Goal: Task Accomplishment & Management: Use online tool/utility

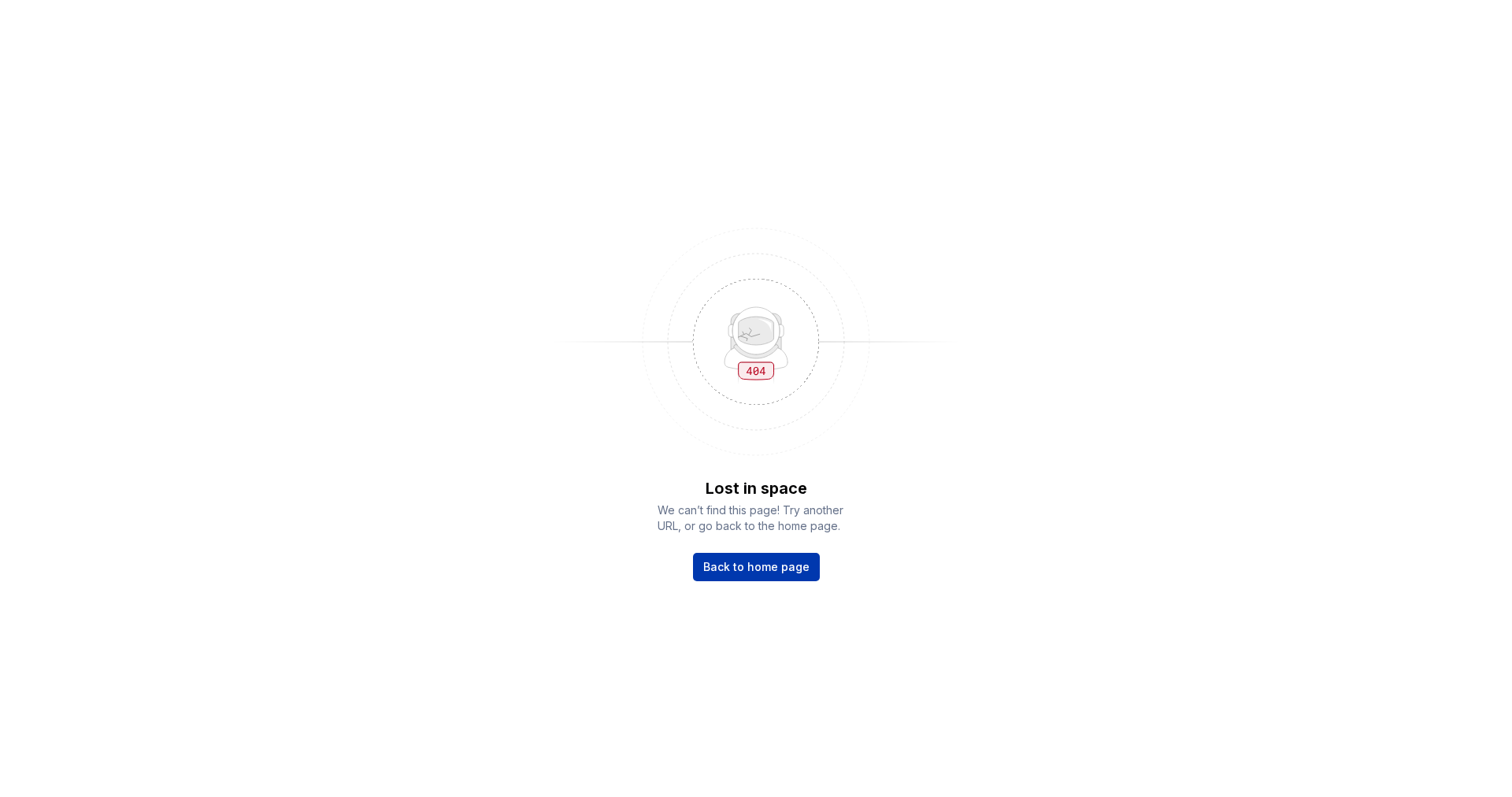
click at [751, 563] on span "Back to home page" at bounding box center [756, 566] width 106 height 16
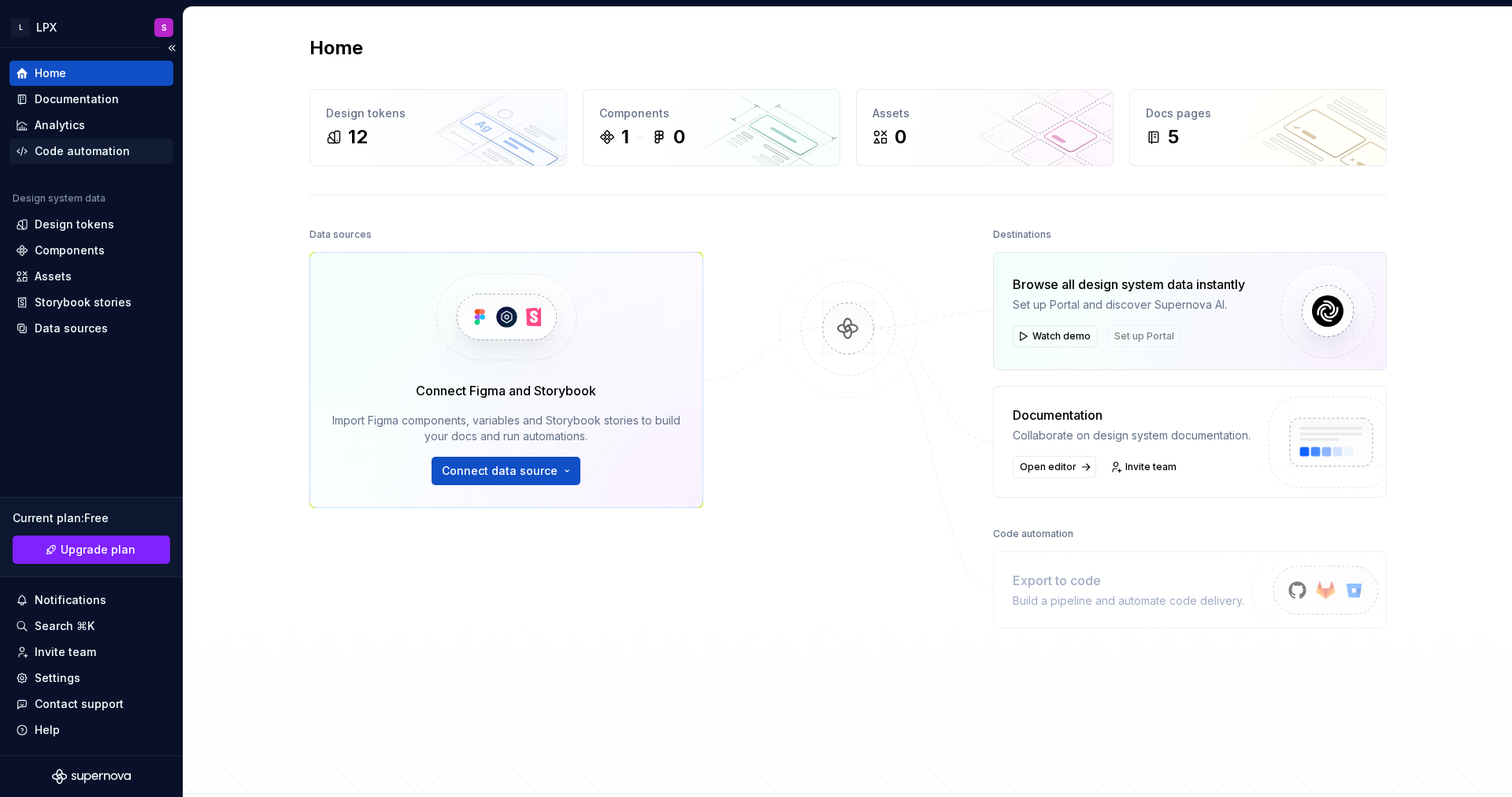
click at [109, 146] on div "Code automation" at bounding box center [82, 151] width 95 height 16
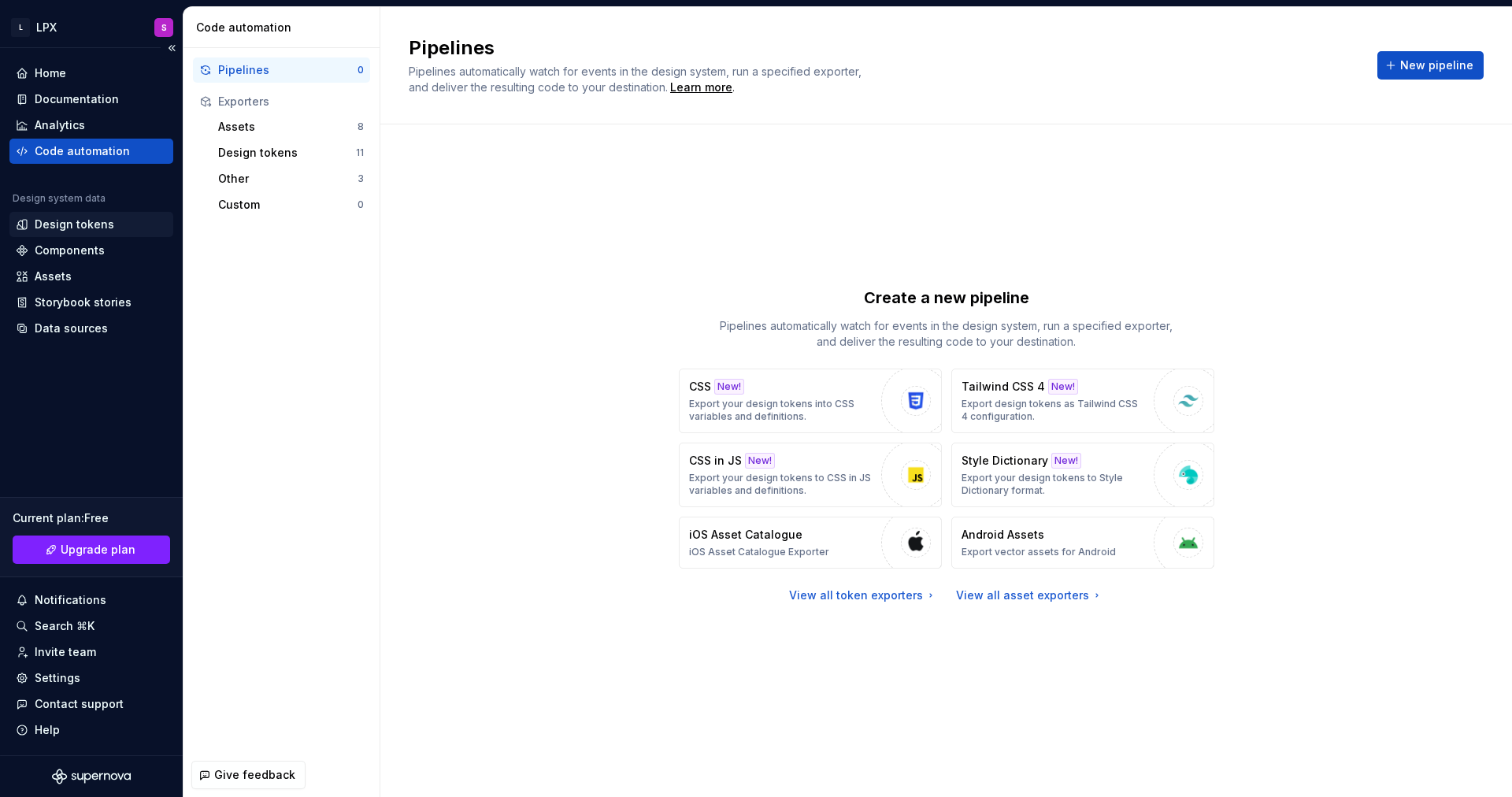
click at [92, 226] on div "Design tokens" at bounding box center [75, 224] width 80 height 16
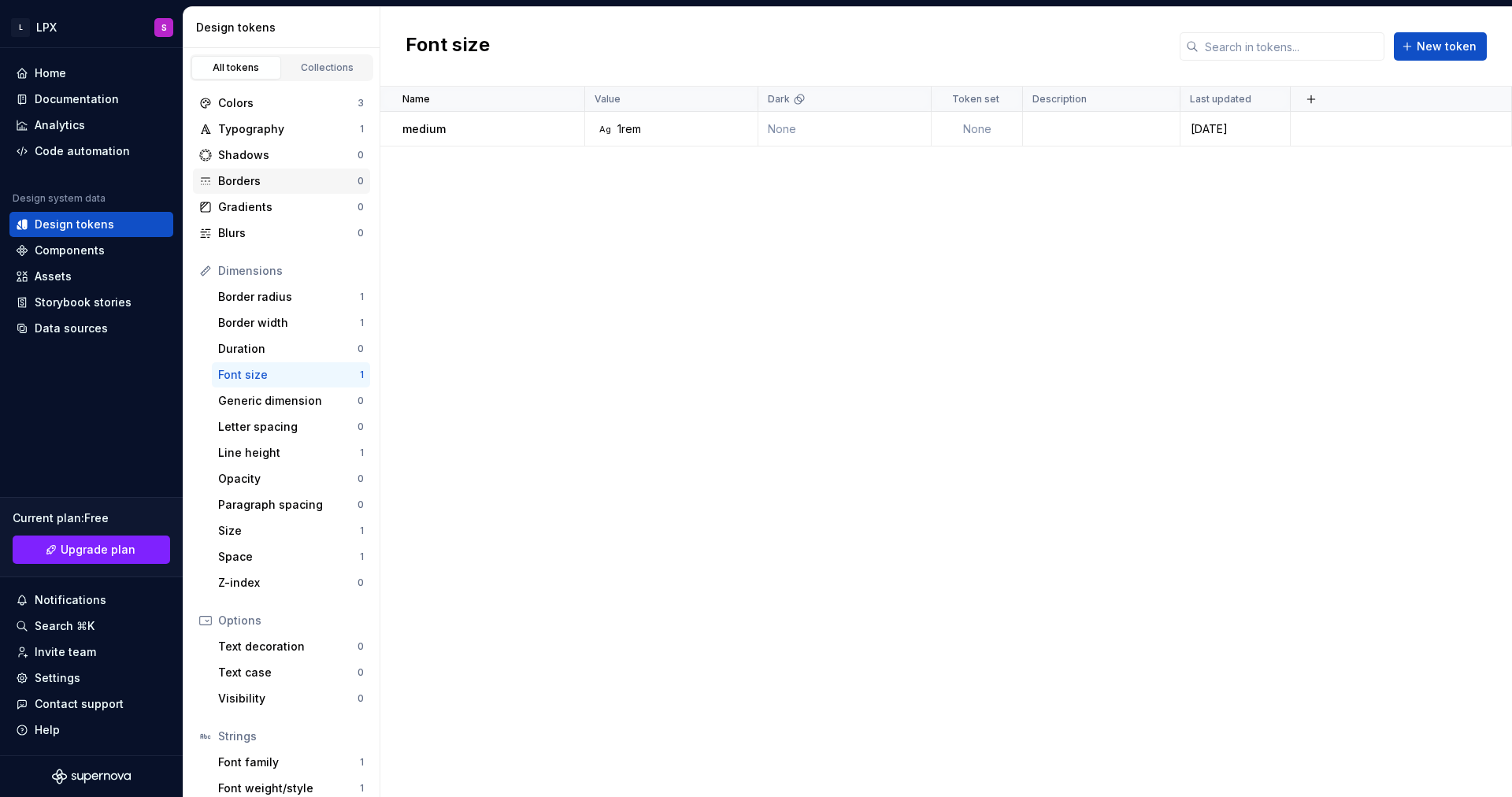
click at [253, 179] on div "Borders" at bounding box center [287, 181] width 139 height 16
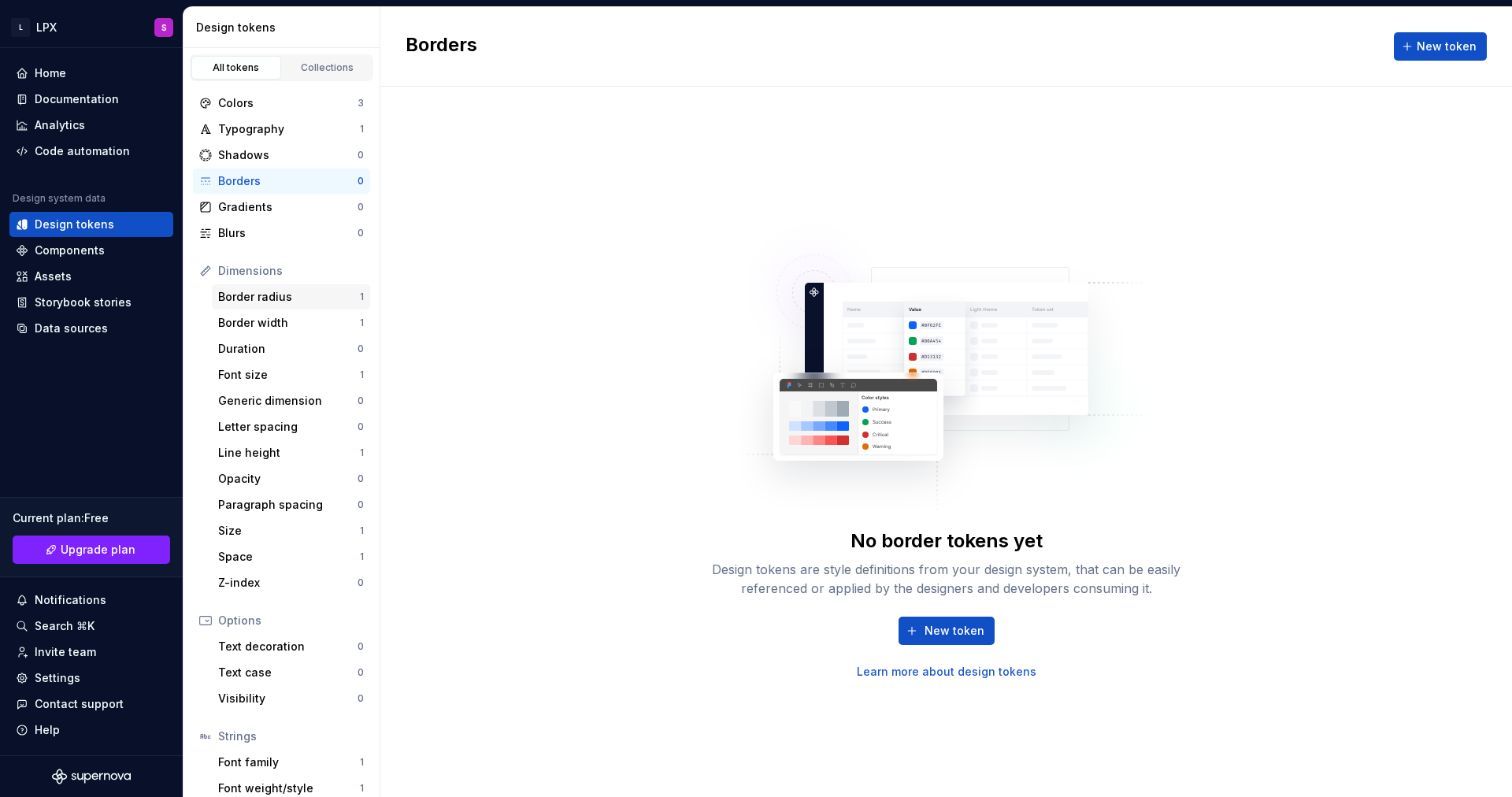
click at [286, 293] on div "Border radius" at bounding box center [288, 297] width 142 height 16
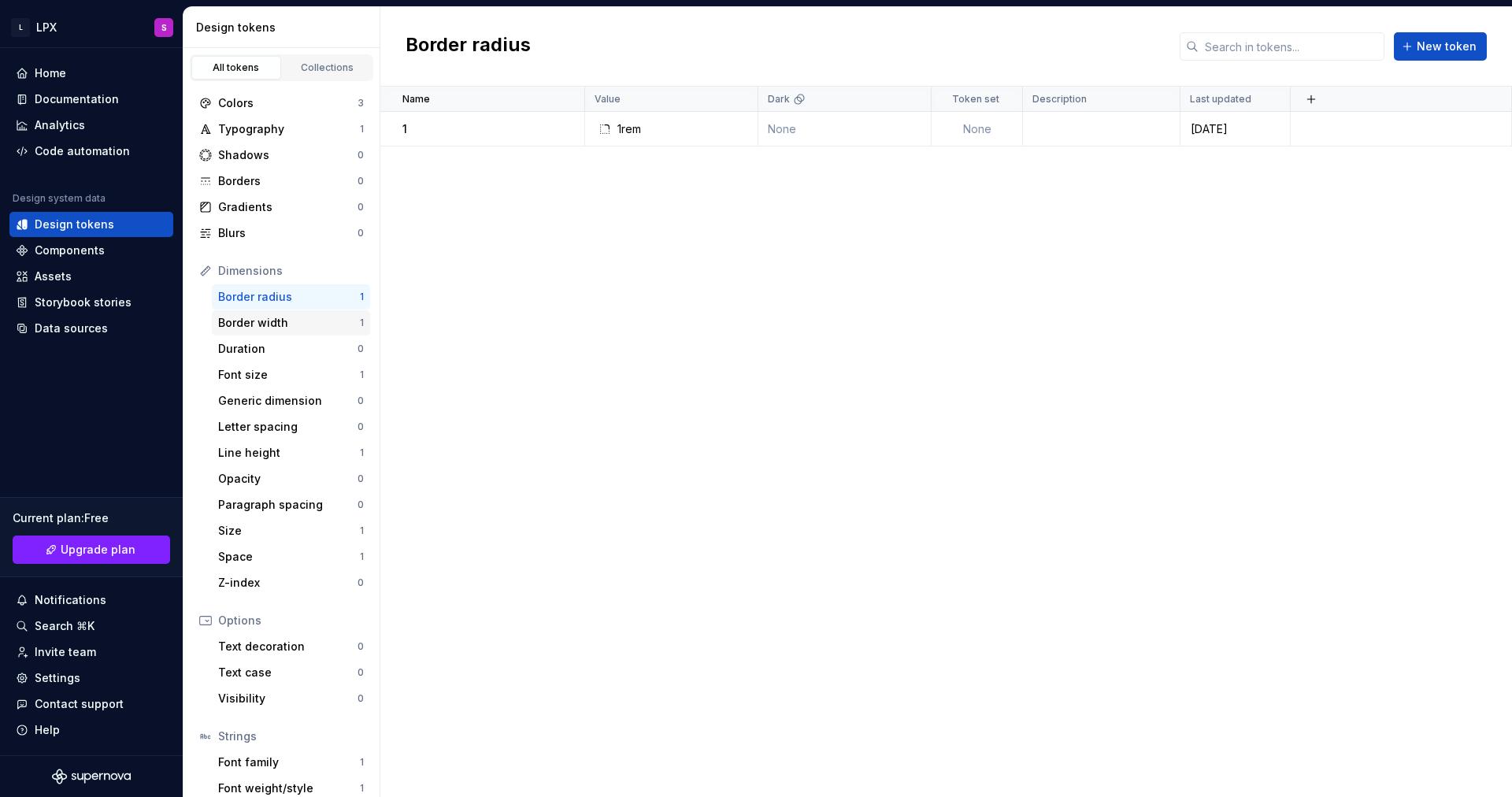
click at [289, 325] on div "Border width" at bounding box center [288, 322] width 142 height 16
click at [291, 303] on div "Border radius" at bounding box center [288, 297] width 142 height 16
click at [70, 148] on div "Code automation" at bounding box center [82, 151] width 95 height 16
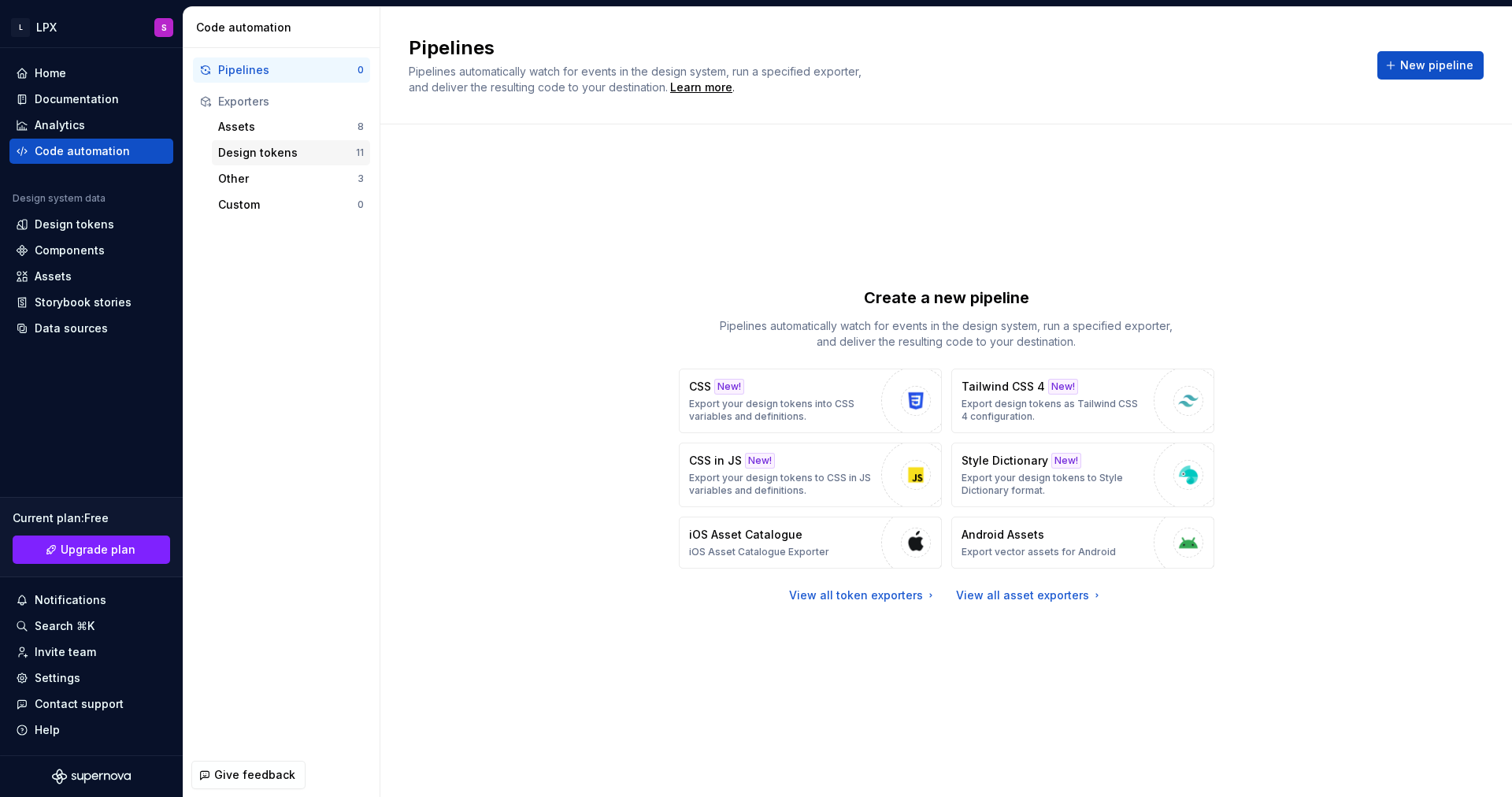
click at [301, 159] on div "Design tokens" at bounding box center [287, 153] width 137 height 16
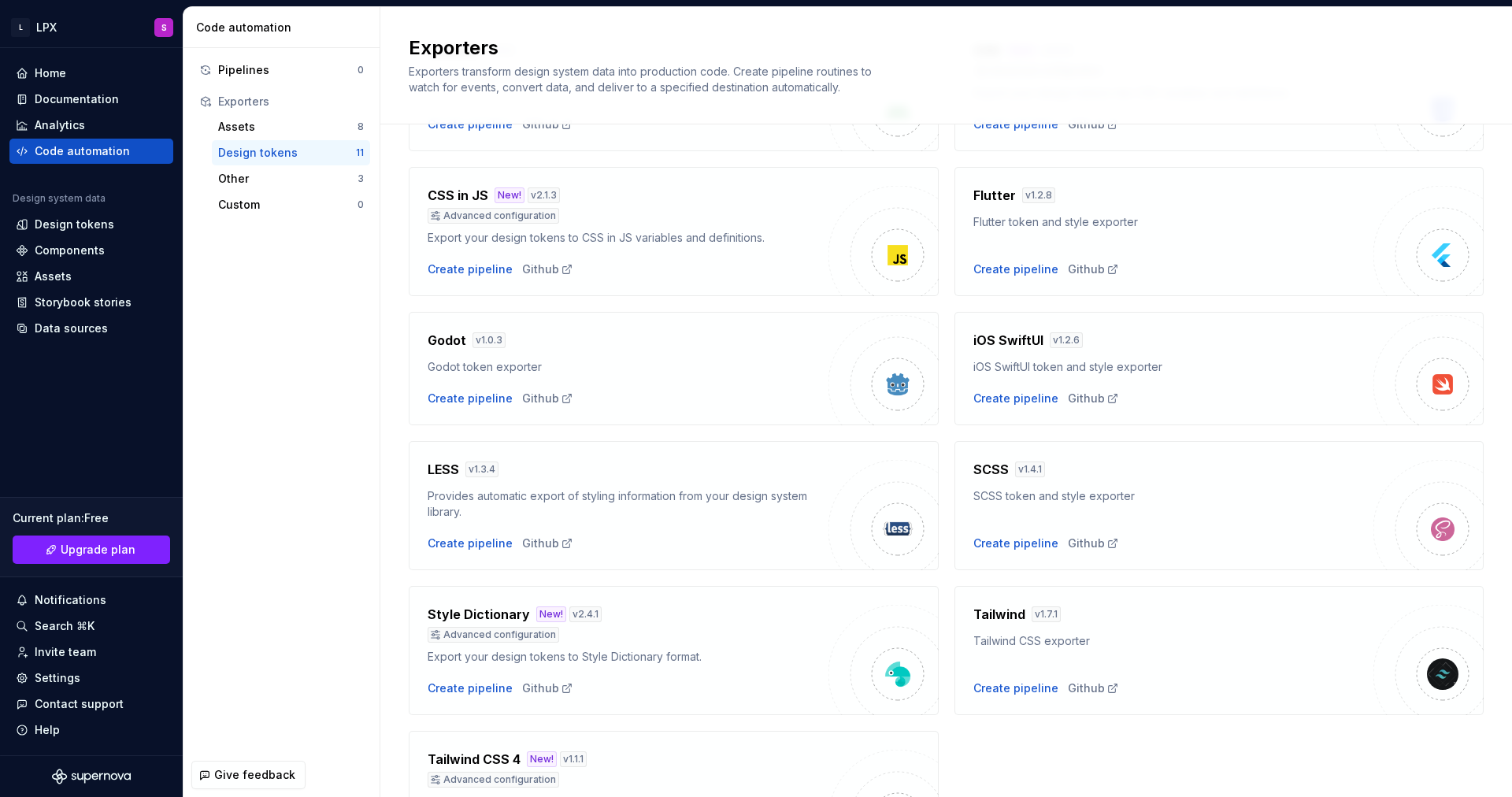
scroll to position [292, 0]
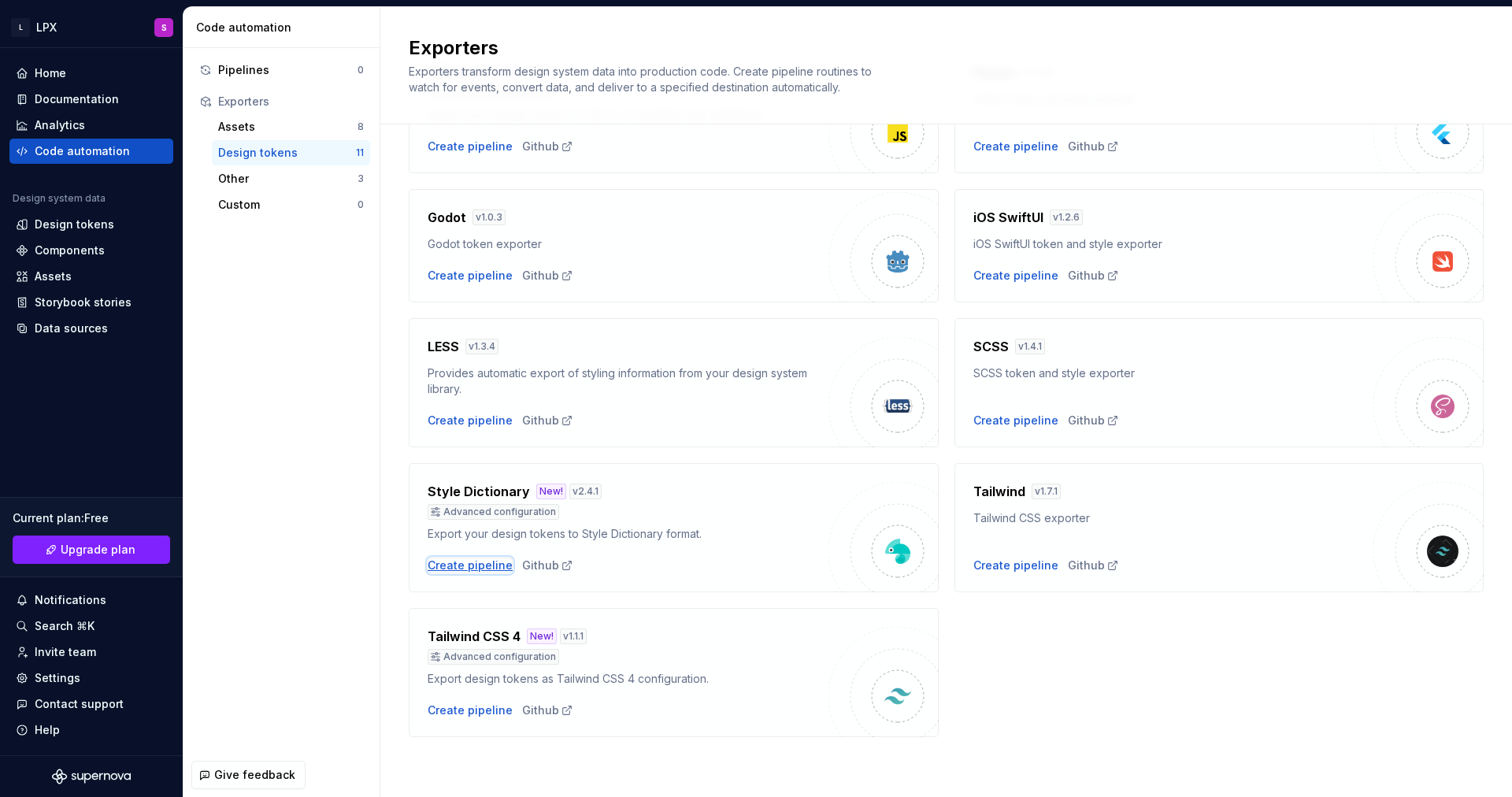
click at [452, 564] on div "Create pipeline" at bounding box center [470, 565] width 85 height 16
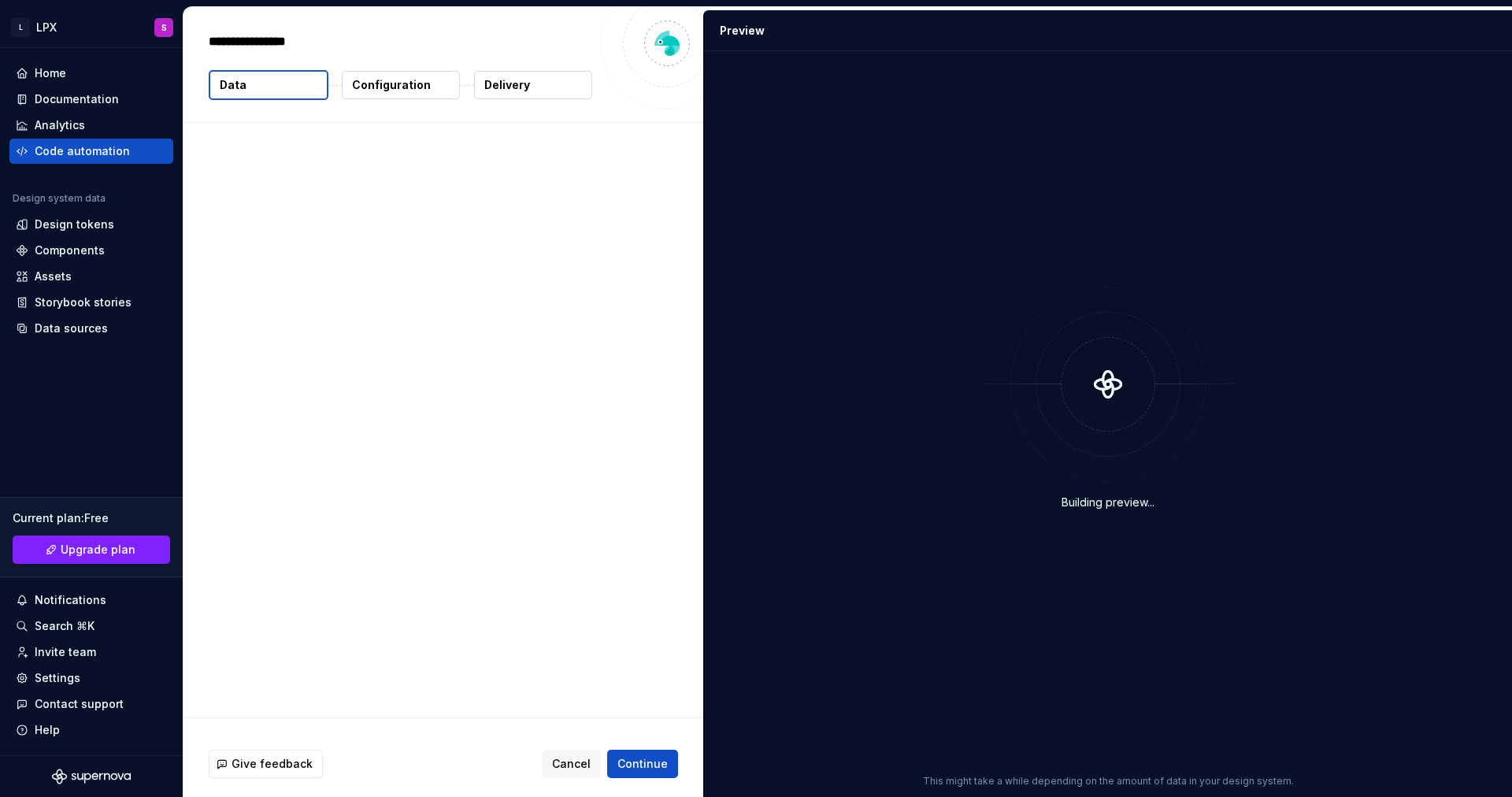
type textarea "*"
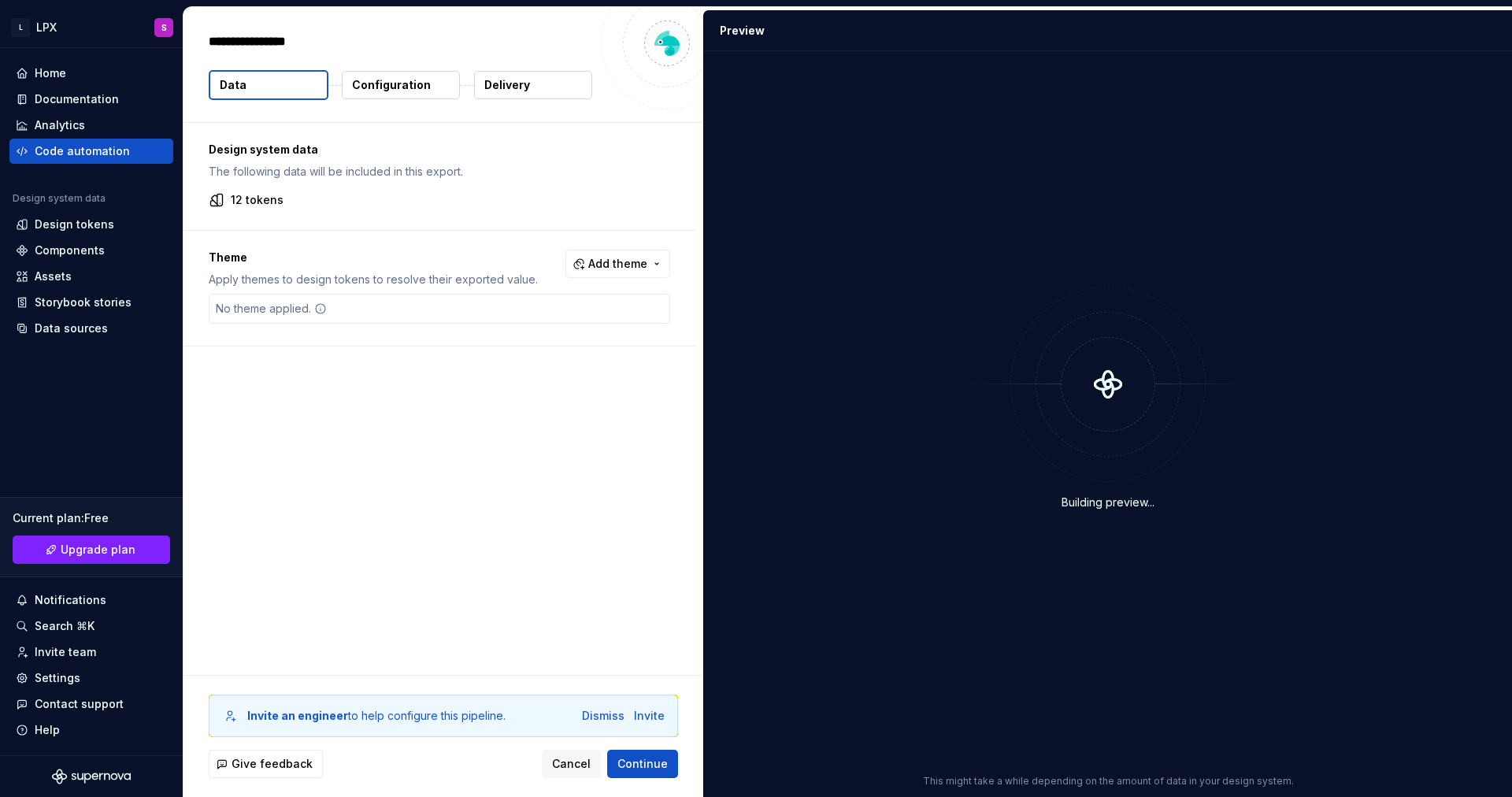
click at [439, 86] on button "Configuration" at bounding box center [400, 85] width 118 height 28
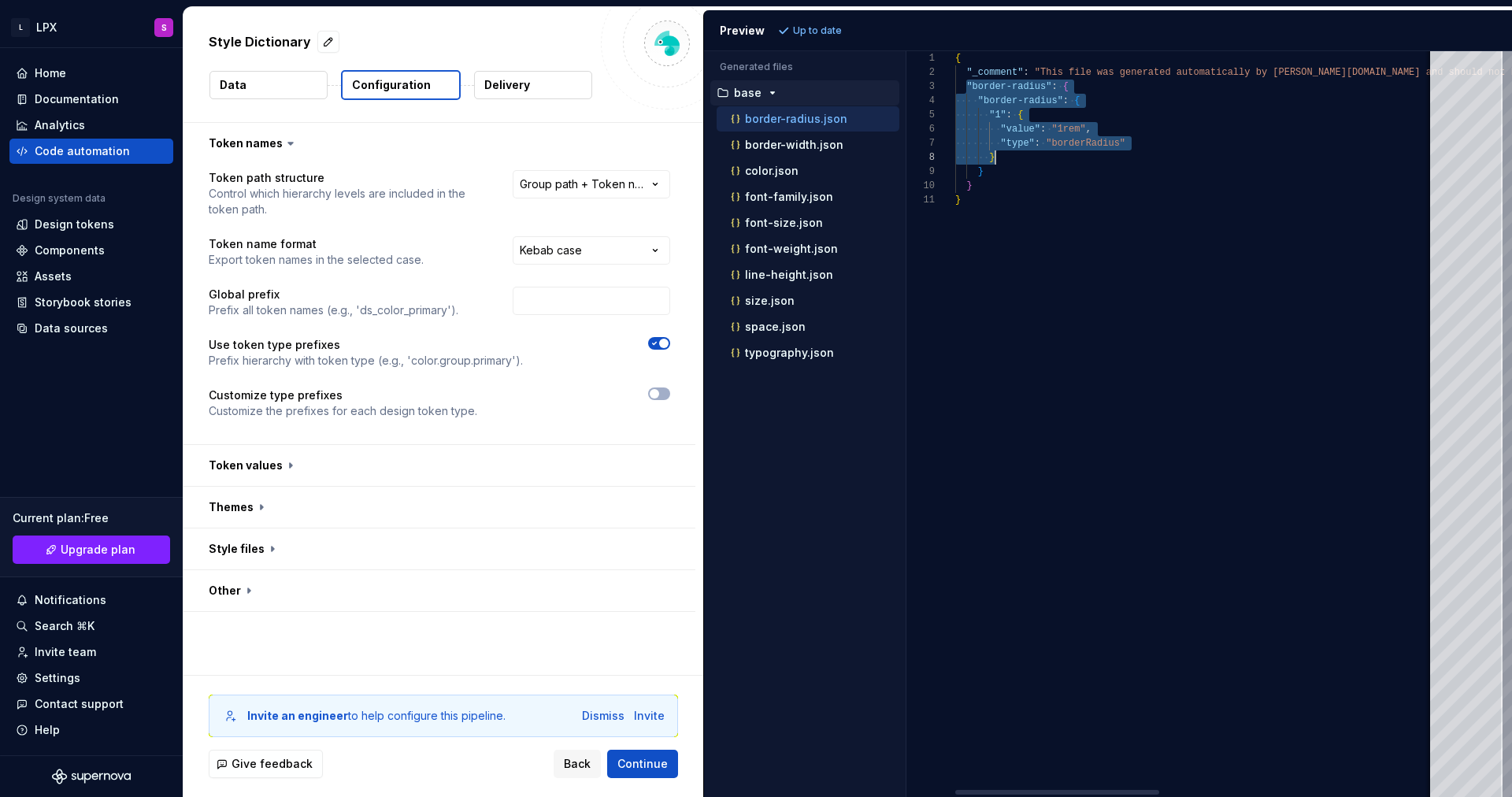
scroll to position [28, 17]
drag, startPoint x: 964, startPoint y: 84, endPoint x: 1007, endPoint y: 181, distance: 106.1
click at [1007, 181] on div "{ "_comment" : "This file was generated automatically by Supernov a.io and shou…" at bounding box center [1517, 423] width 1124 height 745
click at [1093, 207] on div "{ "_comment" : "This file was generated automatically by Supernov a.io and shou…" at bounding box center [1517, 423] width 1124 height 745
click at [965, 82] on div "{ "_comment" : "This file was generated automatically by Supernov a.io and shou…" at bounding box center [1517, 423] width 1124 height 745
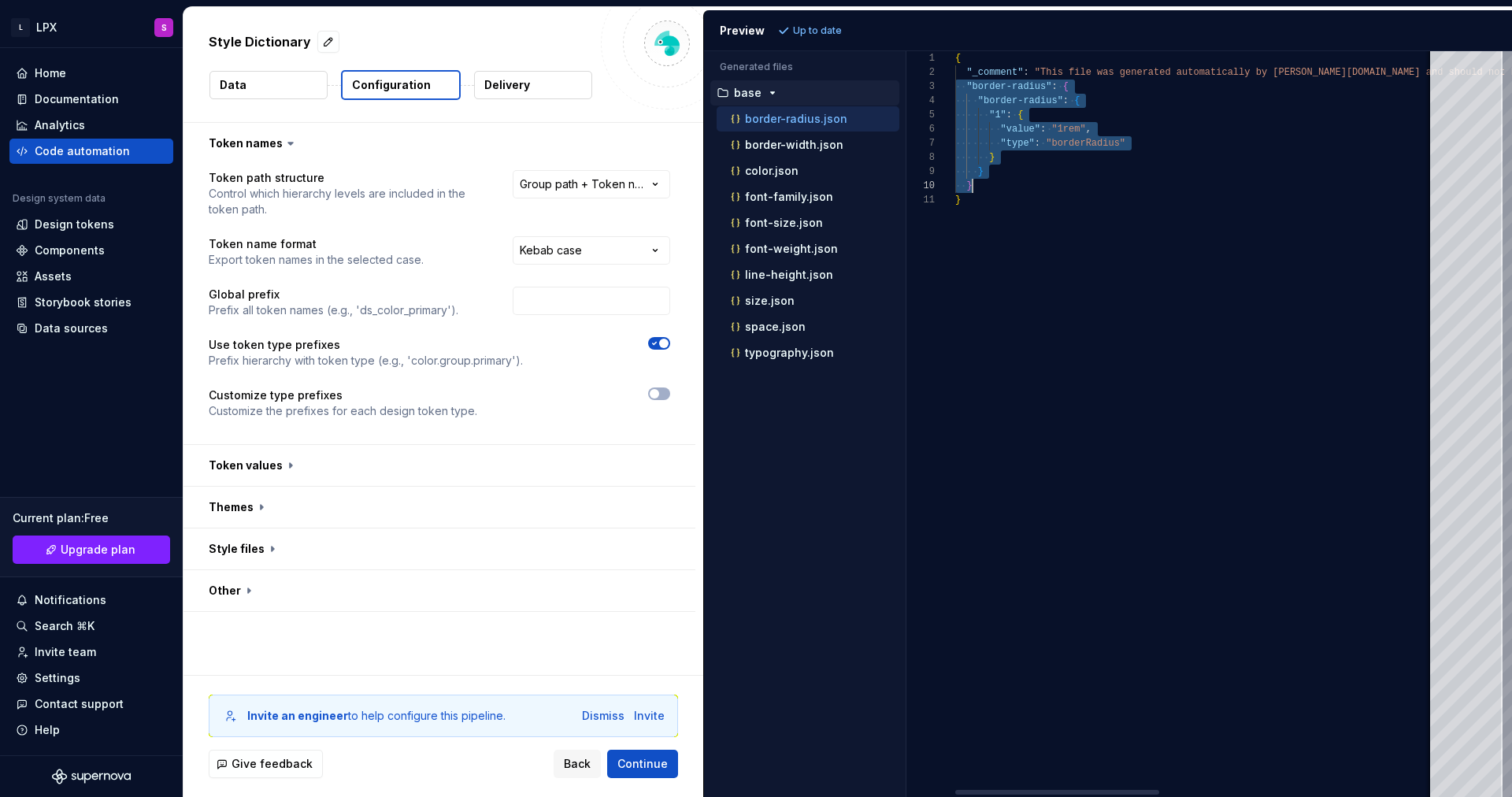
drag, startPoint x: 965, startPoint y: 82, endPoint x: 1010, endPoint y: 181, distance: 108.7
click at [1010, 181] on div "{ "_comment" : "This file was generated automatically by Supernov a.io and shou…" at bounding box center [1517, 423] width 1124 height 745
type textarea "**********"
